Goal: Transaction & Acquisition: Purchase product/service

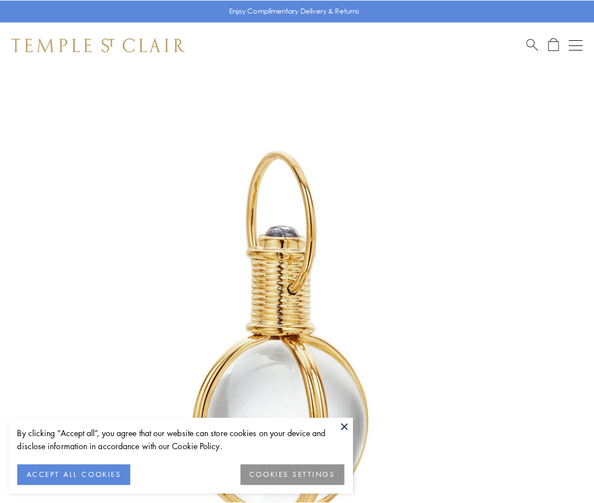
scroll to position [295, 0]
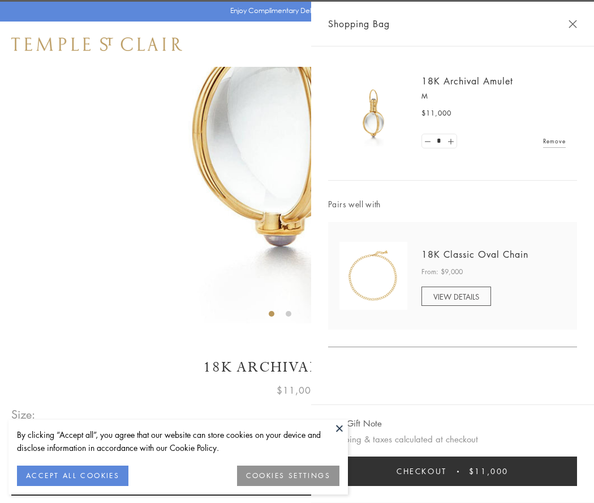
click at [453, 471] on button "Checkout $11,000" at bounding box center [452, 470] width 249 height 29
